Goal: Obtain resource: Download file/media

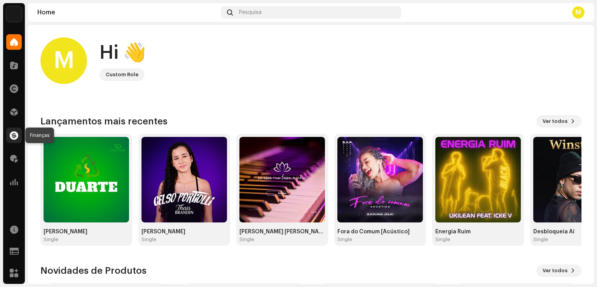
click at [14, 137] on span at bounding box center [14, 135] width 9 height 6
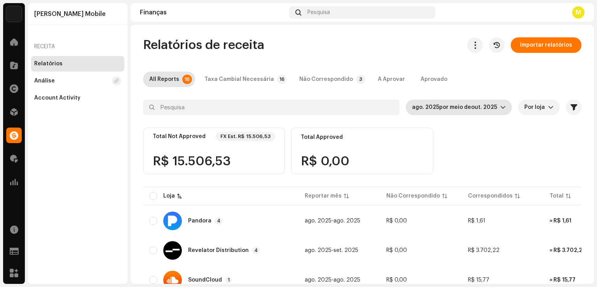
click at [501, 108] on icon "dropdown trigger" at bounding box center [503, 107] width 5 height 3
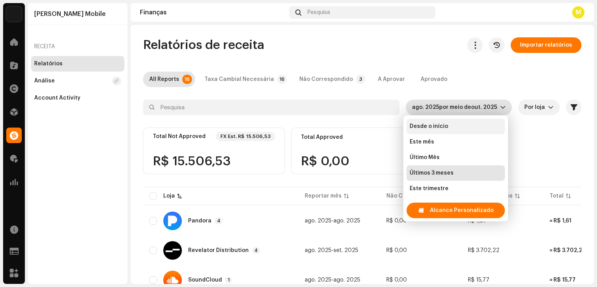
click at [429, 122] on span "Desde o início" at bounding box center [429, 126] width 38 height 8
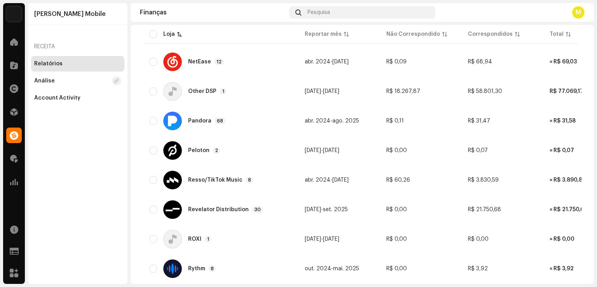
scroll to position [428, 0]
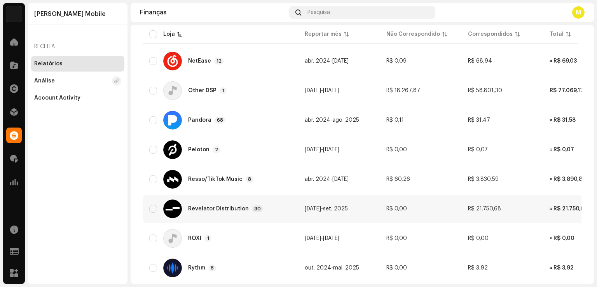
click at [236, 209] on div "Revelator Distribution" at bounding box center [218, 208] width 61 height 5
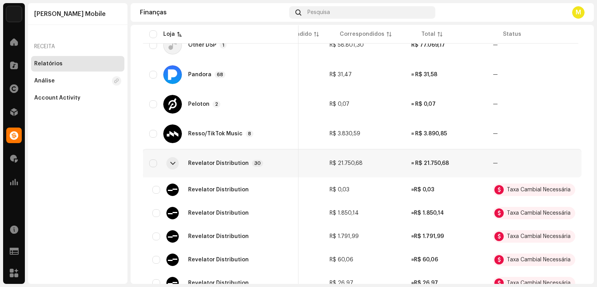
scroll to position [472, 0]
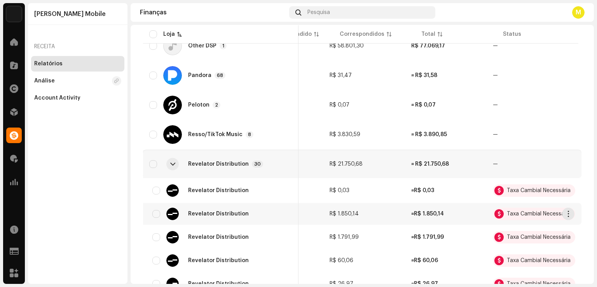
click at [519, 213] on div "Taxa Cambial Necessária" at bounding box center [539, 213] width 64 height 5
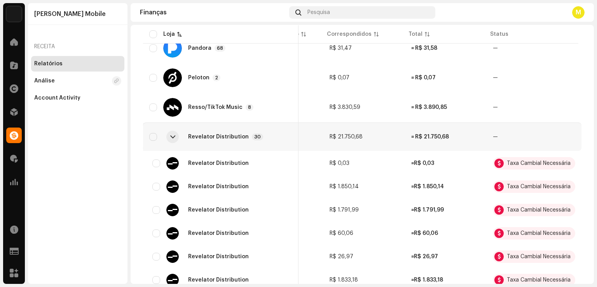
scroll to position [472, 0]
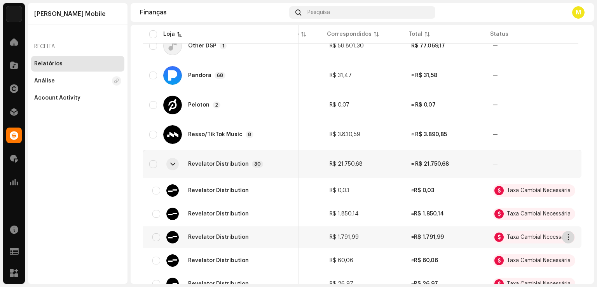
click at [566, 236] on span "button" at bounding box center [569, 237] width 6 height 6
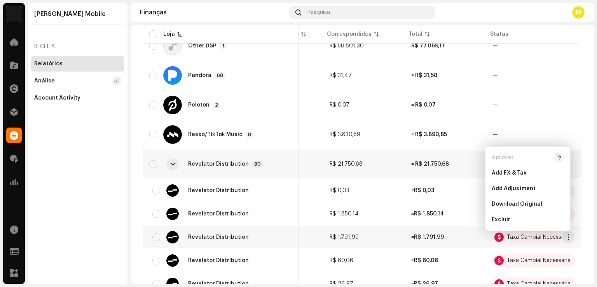
click at [448, 236] on td "≈ R$ 1.791,99" at bounding box center [446, 237] width 82 height 22
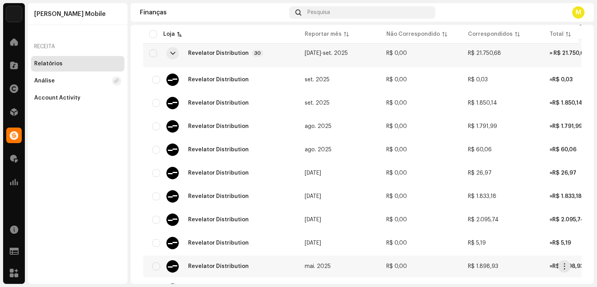
scroll to position [544, 0]
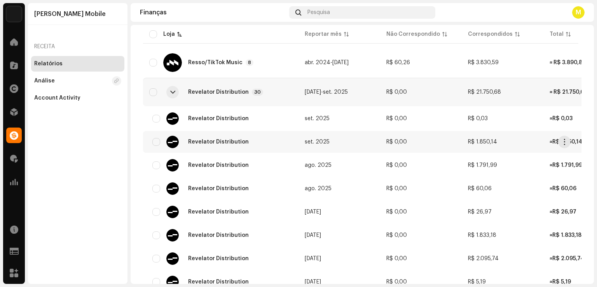
click at [323, 141] on span "set. 2025" at bounding box center [317, 141] width 25 height 5
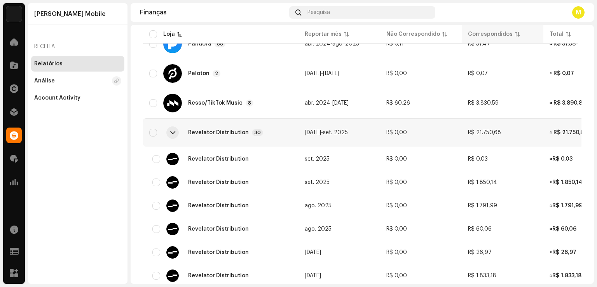
scroll to position [505, 0]
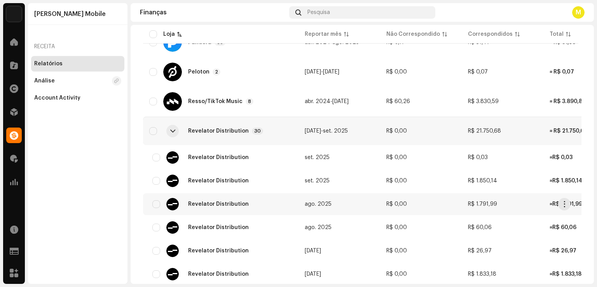
click at [318, 204] on span "ago. 2025" at bounding box center [318, 203] width 27 height 5
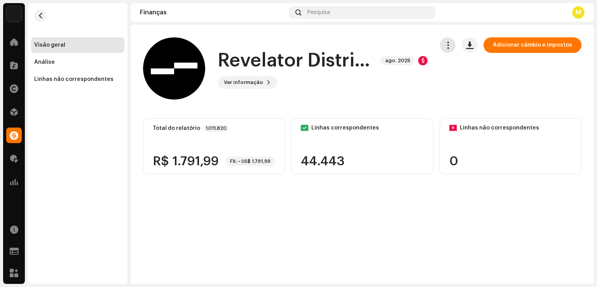
click at [452, 44] on span "button" at bounding box center [447, 45] width 7 height 6
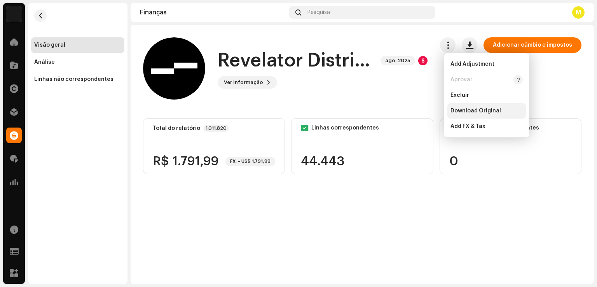
click at [471, 109] on span "Download Original" at bounding box center [476, 111] width 51 height 6
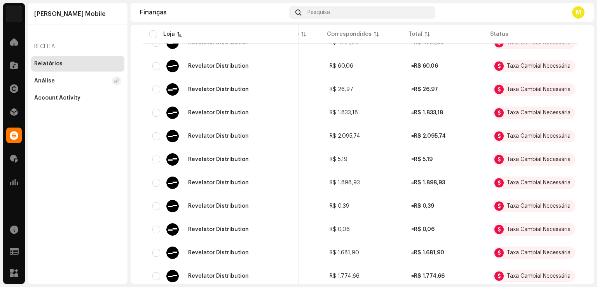
scroll to position [511, 0]
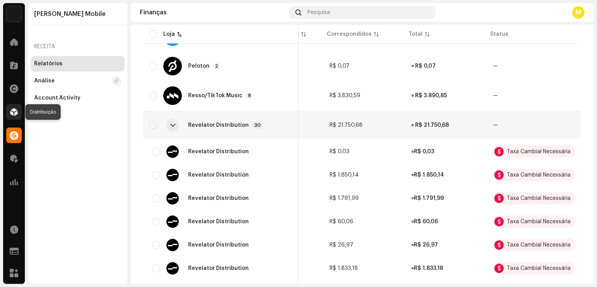
click at [12, 110] on span at bounding box center [14, 112] width 8 height 6
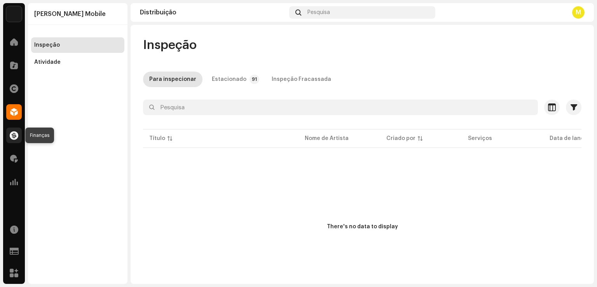
click at [13, 133] on span at bounding box center [14, 135] width 9 height 6
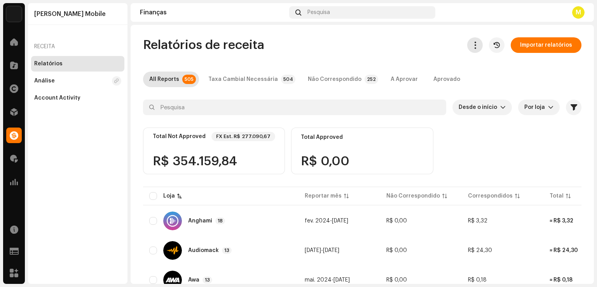
click at [472, 45] on span "button" at bounding box center [475, 45] width 7 height 6
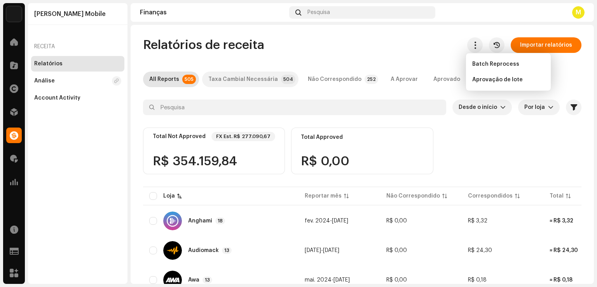
click at [251, 79] on div "Taxa Cambial Necessária" at bounding box center [243, 80] width 70 height 16
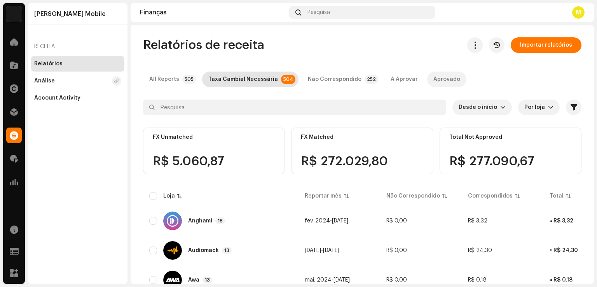
click at [437, 80] on div "Aprovado" at bounding box center [447, 80] width 27 height 16
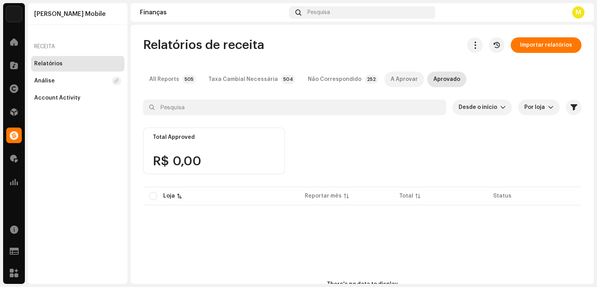
click at [391, 80] on div "A Aprovar" at bounding box center [404, 80] width 27 height 16
click at [165, 80] on div "All Reports" at bounding box center [164, 80] width 30 height 16
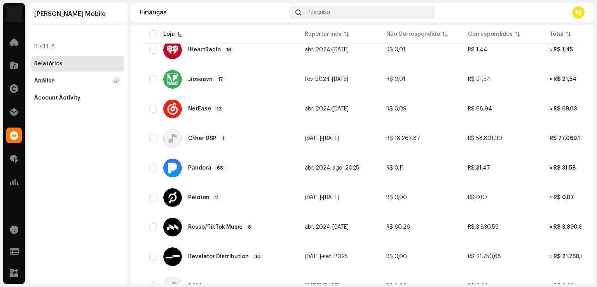
scroll to position [467, 0]
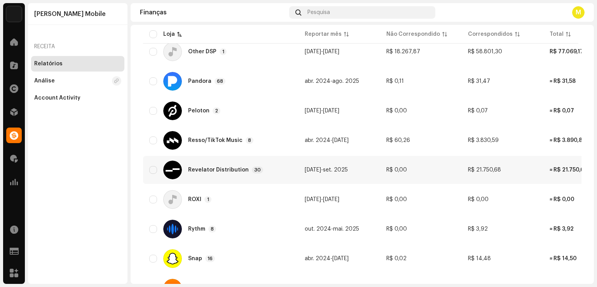
click at [253, 167] on p-badge "30" at bounding box center [257, 169] width 11 height 7
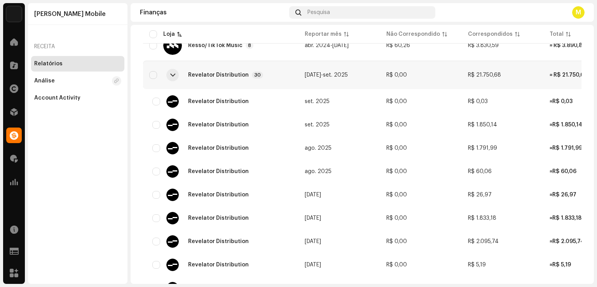
scroll to position [544, 0]
